Goal: Entertainment & Leisure: Consume media (video, audio)

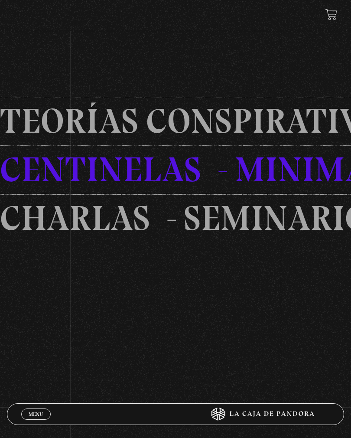
scroll to position [614, 0]
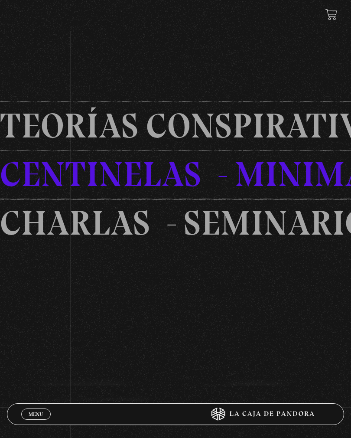
click at [34, 417] on span "Menu" at bounding box center [36, 414] width 14 height 5
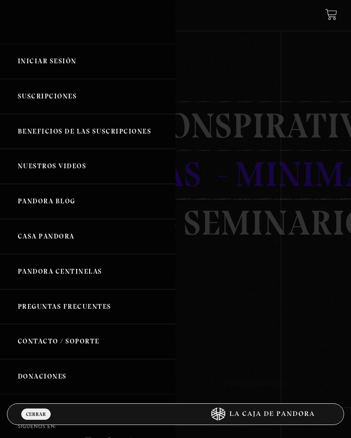
click at [61, 64] on link "Iniciar Sesión" at bounding box center [88, 61] width 176 height 35
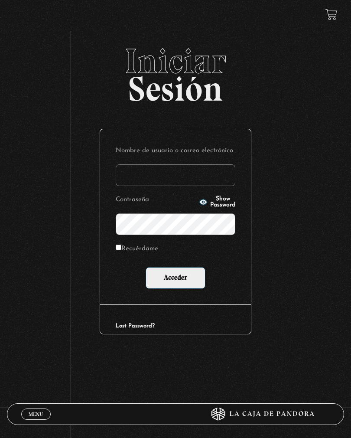
type input "celes210695@gmail.com"
click at [176, 279] on input "Acceder" at bounding box center [176, 278] width 60 height 22
click at [199, 202] on button "Show Password" at bounding box center [217, 202] width 36 height 12
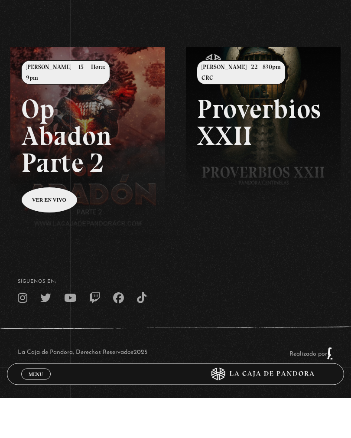
scroll to position [56, 0]
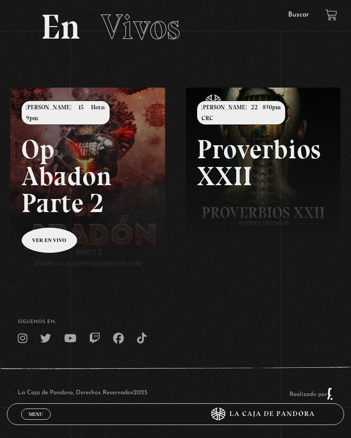
click at [35, 420] on link "Menu Cerrar" at bounding box center [36, 414] width 30 height 11
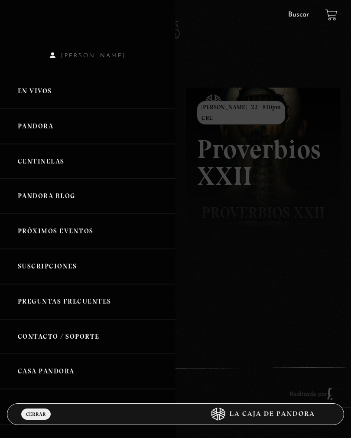
click at [56, 165] on link "Centinelas" at bounding box center [88, 161] width 176 height 35
click at [47, 157] on link "Centinelas" at bounding box center [88, 161] width 176 height 35
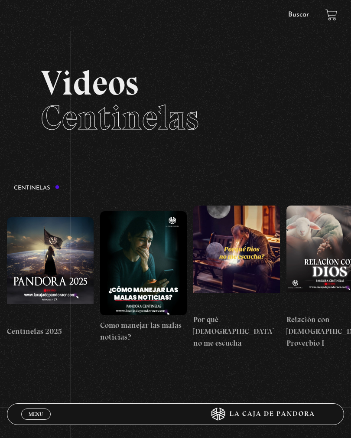
click at [59, 246] on figure at bounding box center [50, 269] width 87 height 104
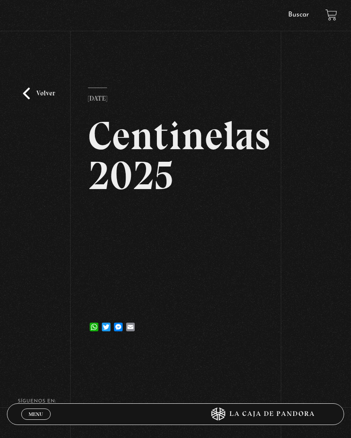
click at [40, 99] on link "Volver" at bounding box center [39, 94] width 32 height 12
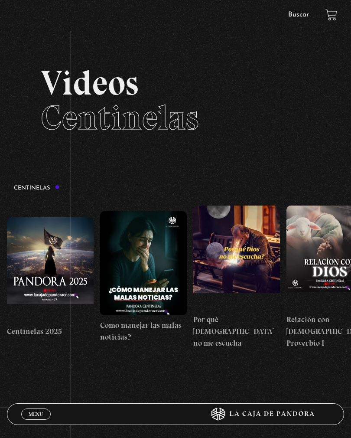
click at [146, 240] on figure at bounding box center [143, 263] width 87 height 104
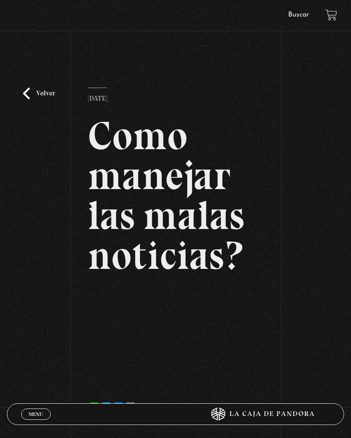
scroll to position [66, 0]
